Goal: Navigation & Orientation: Find specific page/section

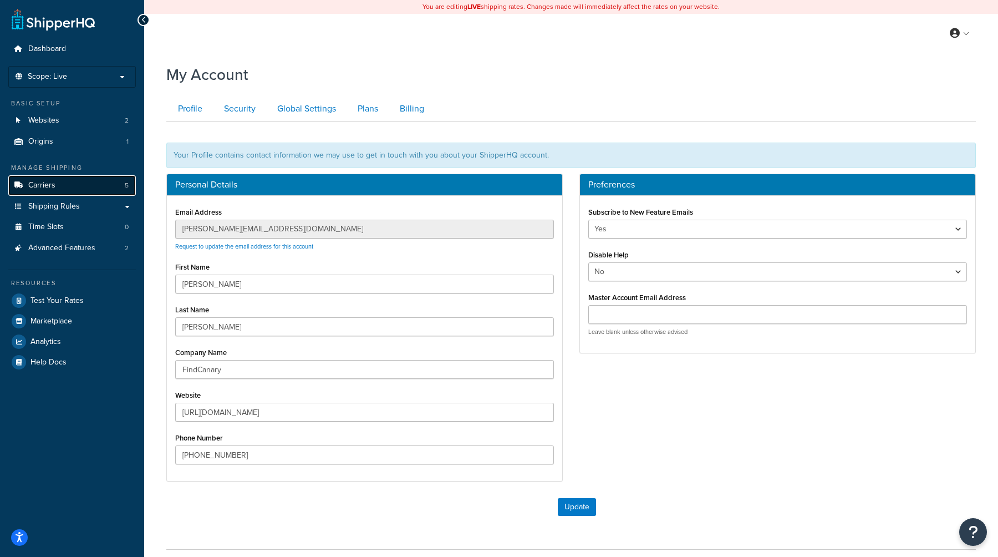
click at [49, 184] on span "Carriers" at bounding box center [41, 185] width 27 height 9
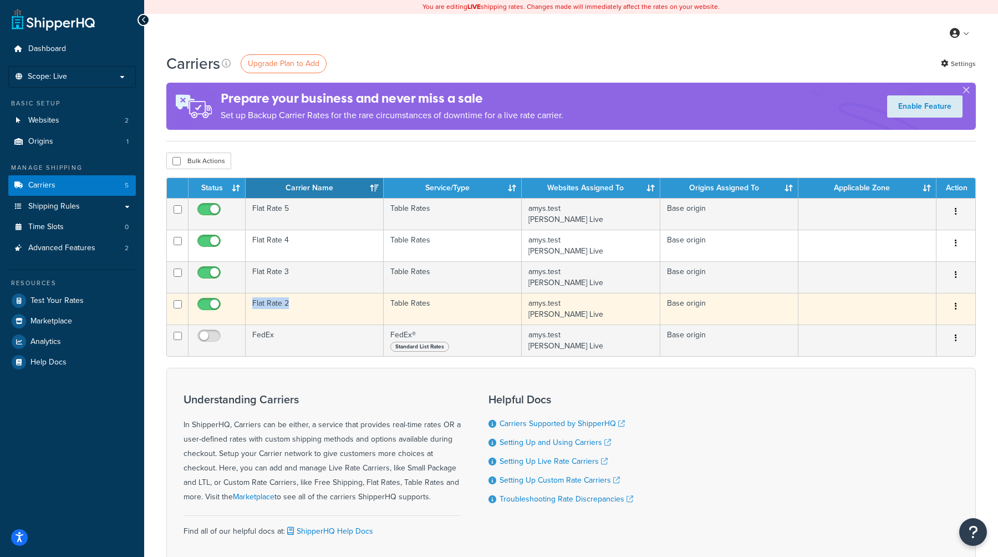
copy td "Flat Rate 2"
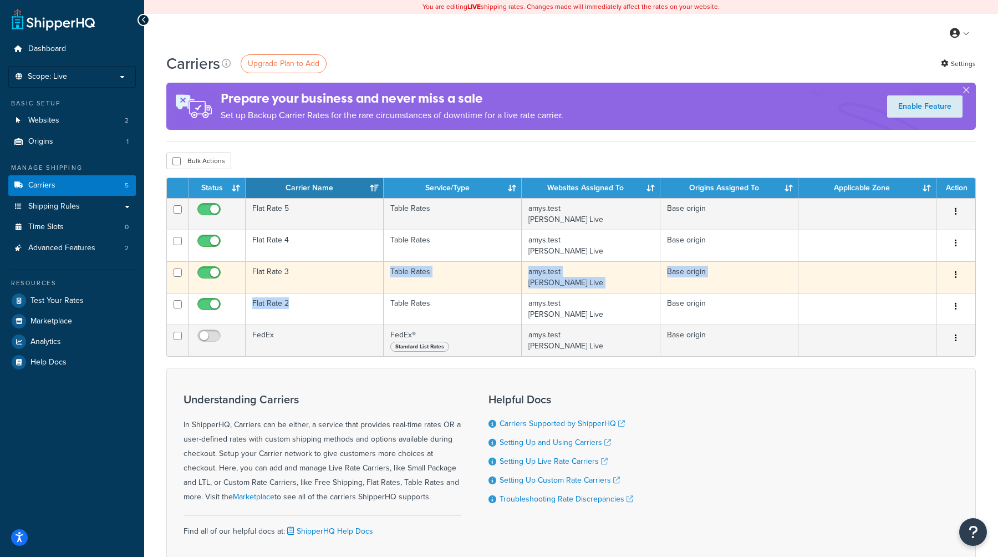
drag, startPoint x: 292, startPoint y: 306, endPoint x: 286, endPoint y: 278, distance: 29.1
click at [286, 278] on tbody "Flat Rate 5 Table Rates amys.test Amys Live Base origin Edit [GEOGRAPHIC_DATA] …" at bounding box center [571, 277] width 809 height 158
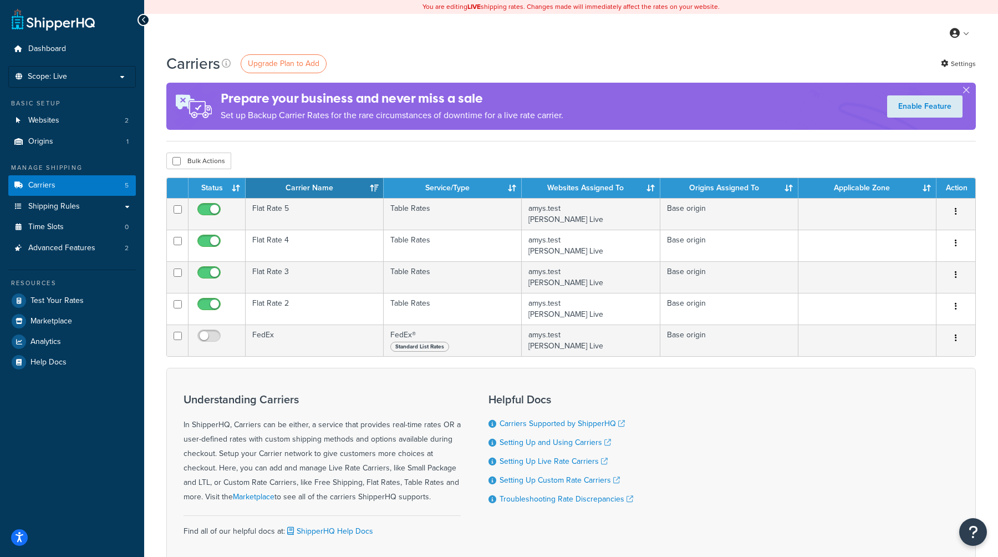
click at [85, 413] on div "Dashboard Scope: Live Development Integration Test Basic Setup Websites 2 Origi…" at bounding box center [72, 319] width 144 height 639
